Goal: Task Accomplishment & Management: Manage account settings

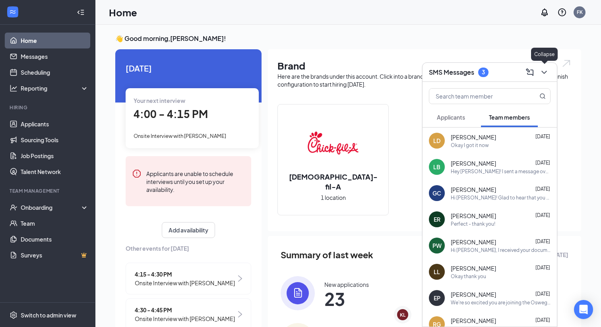
click at [545, 74] on icon "ChevronDown" at bounding box center [545, 73] width 10 height 10
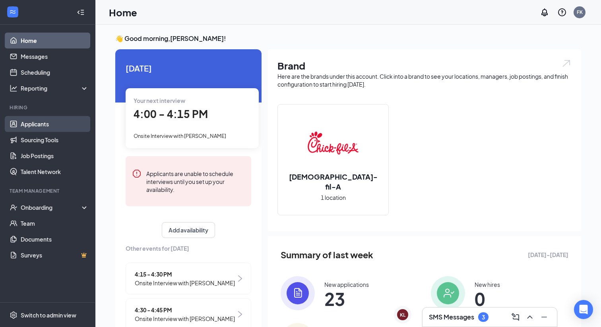
click at [53, 118] on link "Applicants" at bounding box center [55, 124] width 68 height 16
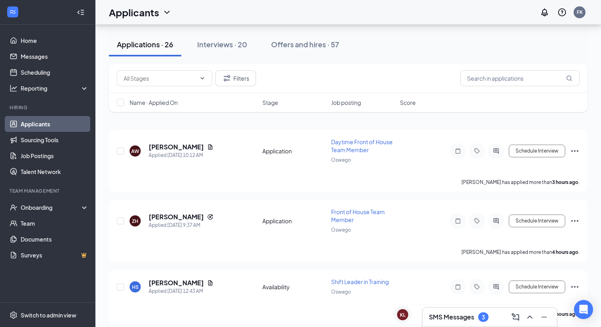
scroll to position [55, 0]
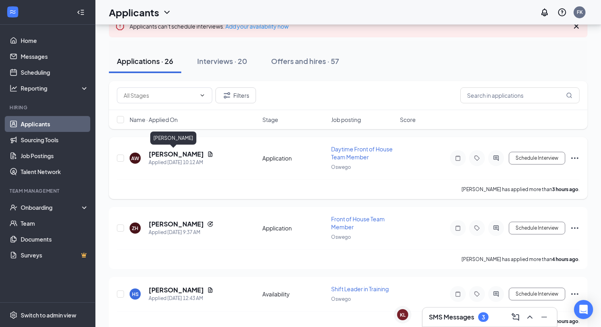
click at [167, 155] on h5 "[PERSON_NAME]" at bounding box center [176, 154] width 55 height 9
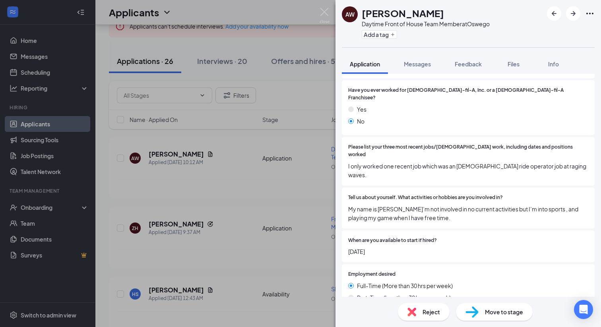
scroll to position [484, 0]
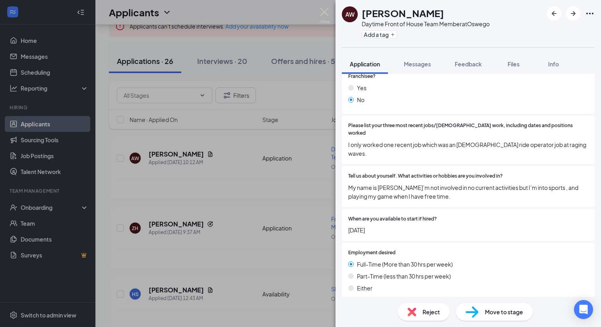
click at [413, 315] on img at bounding box center [412, 312] width 9 height 9
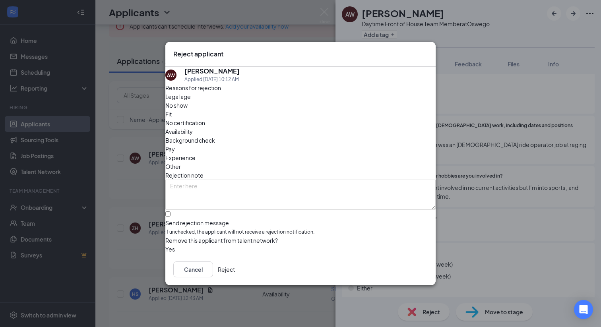
click at [235, 271] on button "Reject" at bounding box center [226, 270] width 17 height 16
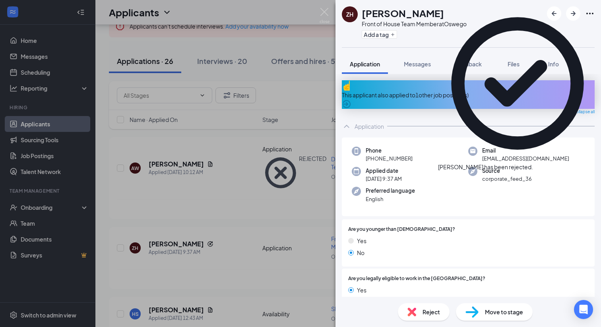
click at [249, 251] on div "ZH [PERSON_NAME] Front of House Team Member at Oswego Add a tag Application Mes…" at bounding box center [300, 163] width 601 height 327
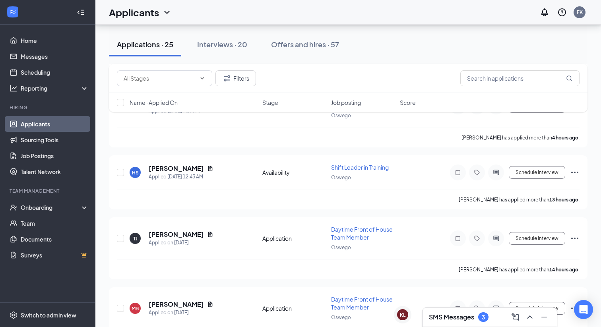
scroll to position [192, 0]
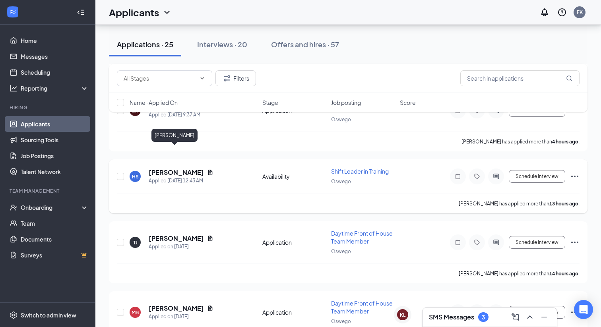
click at [165, 168] on h5 "[PERSON_NAME]" at bounding box center [176, 172] width 55 height 9
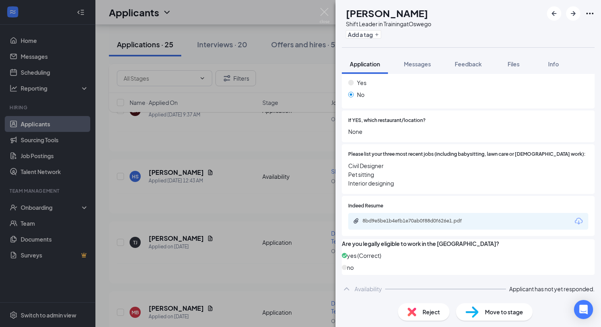
scroll to position [239, 0]
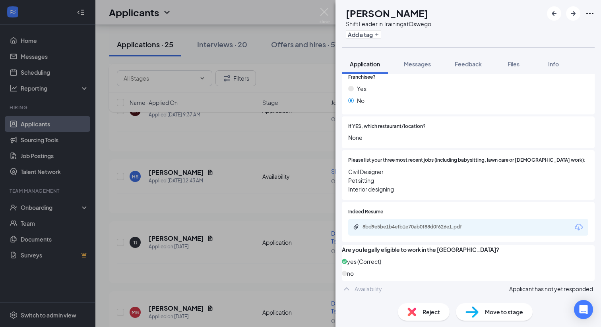
click at [278, 208] on div "HS [PERSON_NAME] Shift Leader in Training at [GEOGRAPHIC_DATA] Add a tag Applic…" at bounding box center [300, 163] width 601 height 327
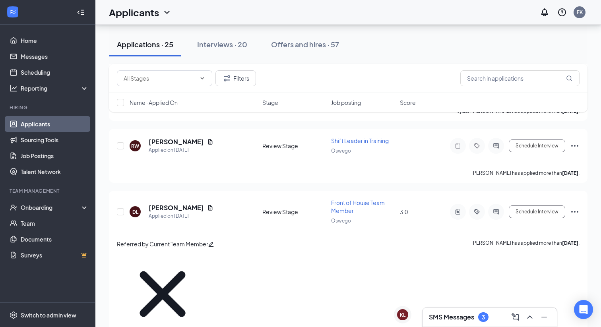
scroll to position [1035, 0]
click at [176, 137] on h5 "[PERSON_NAME]" at bounding box center [176, 141] width 55 height 9
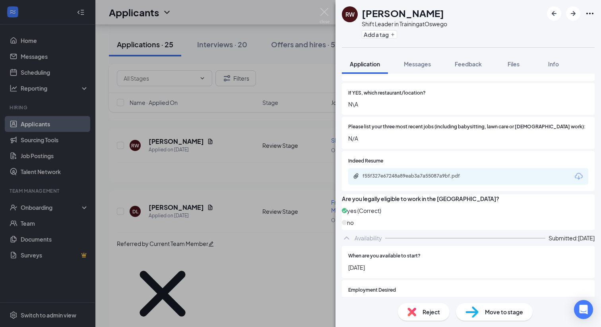
scroll to position [263, 0]
click at [392, 173] on div "f55f327e67248a89eab3a7a55087a9bf.pdf" at bounding box center [418, 176] width 111 height 6
click at [433, 318] on div "Reject" at bounding box center [424, 311] width 52 height 17
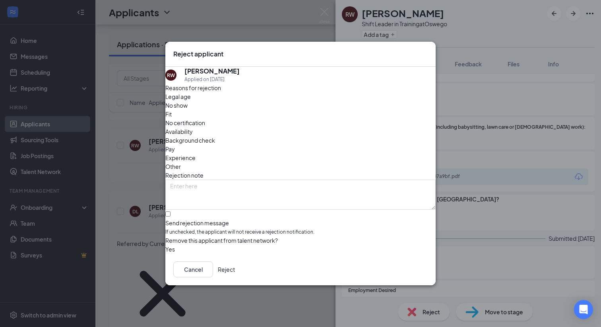
click at [235, 268] on button "Reject" at bounding box center [226, 270] width 17 height 16
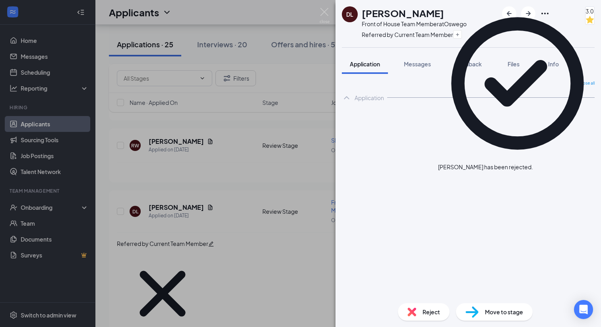
click at [279, 284] on div "DL [PERSON_NAME] Front of House Team Member at Oswego Referred by Current Team …" at bounding box center [300, 163] width 601 height 327
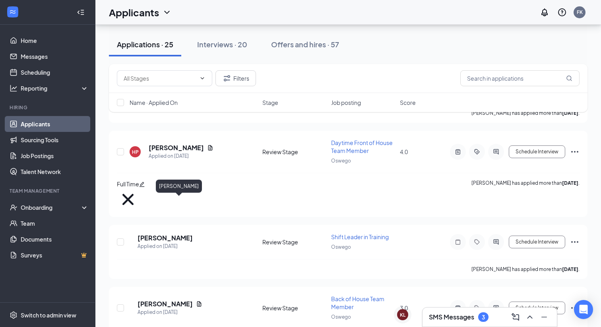
scroll to position [1577, 0]
